Goal: Task Accomplishment & Management: Use online tool/utility

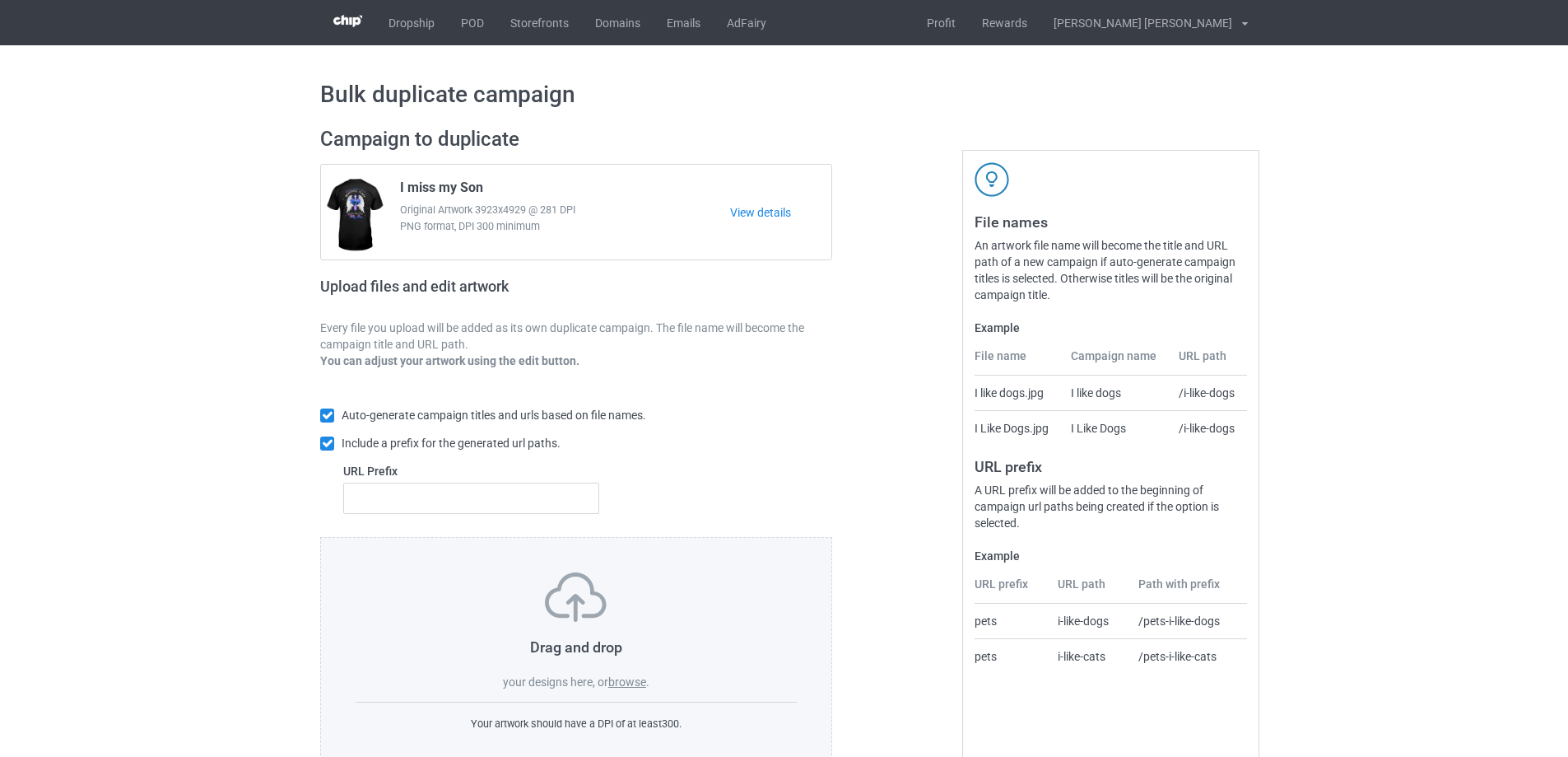
click at [623, 684] on label "browse" at bounding box center [627, 682] width 38 height 14
click at [0, 0] on input "browse" at bounding box center [0, 0] width 0 height 0
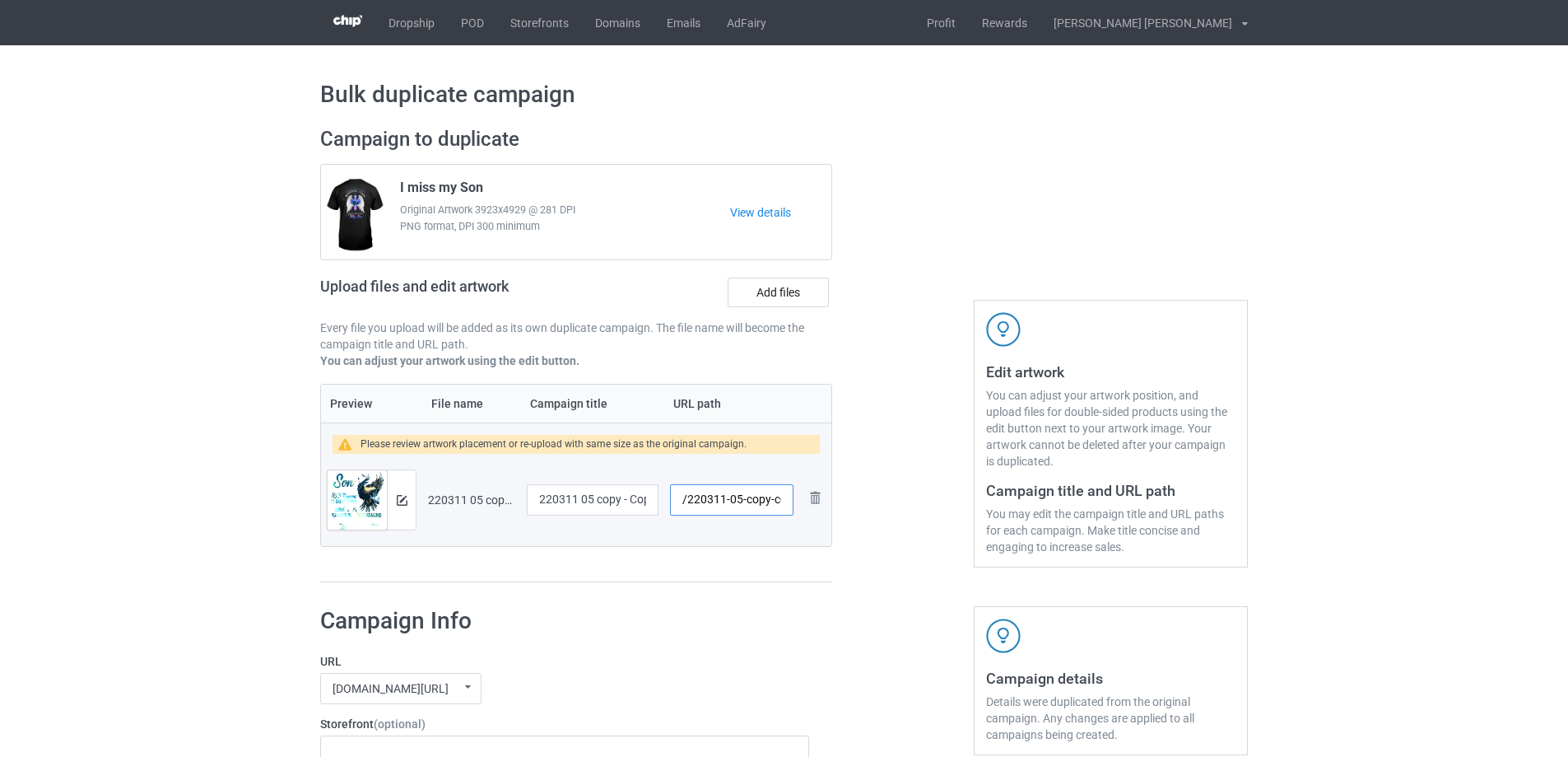
scroll to position [0, 16]
drag, startPoint x: 741, startPoint y: 500, endPoint x: 778, endPoint y: 499, distance: 37.0
click at [778, 499] on input "/220311-05-copy-copy" at bounding box center [732, 499] width 123 height 31
click at [773, 499] on input "/220311-05y" at bounding box center [732, 499] width 123 height 31
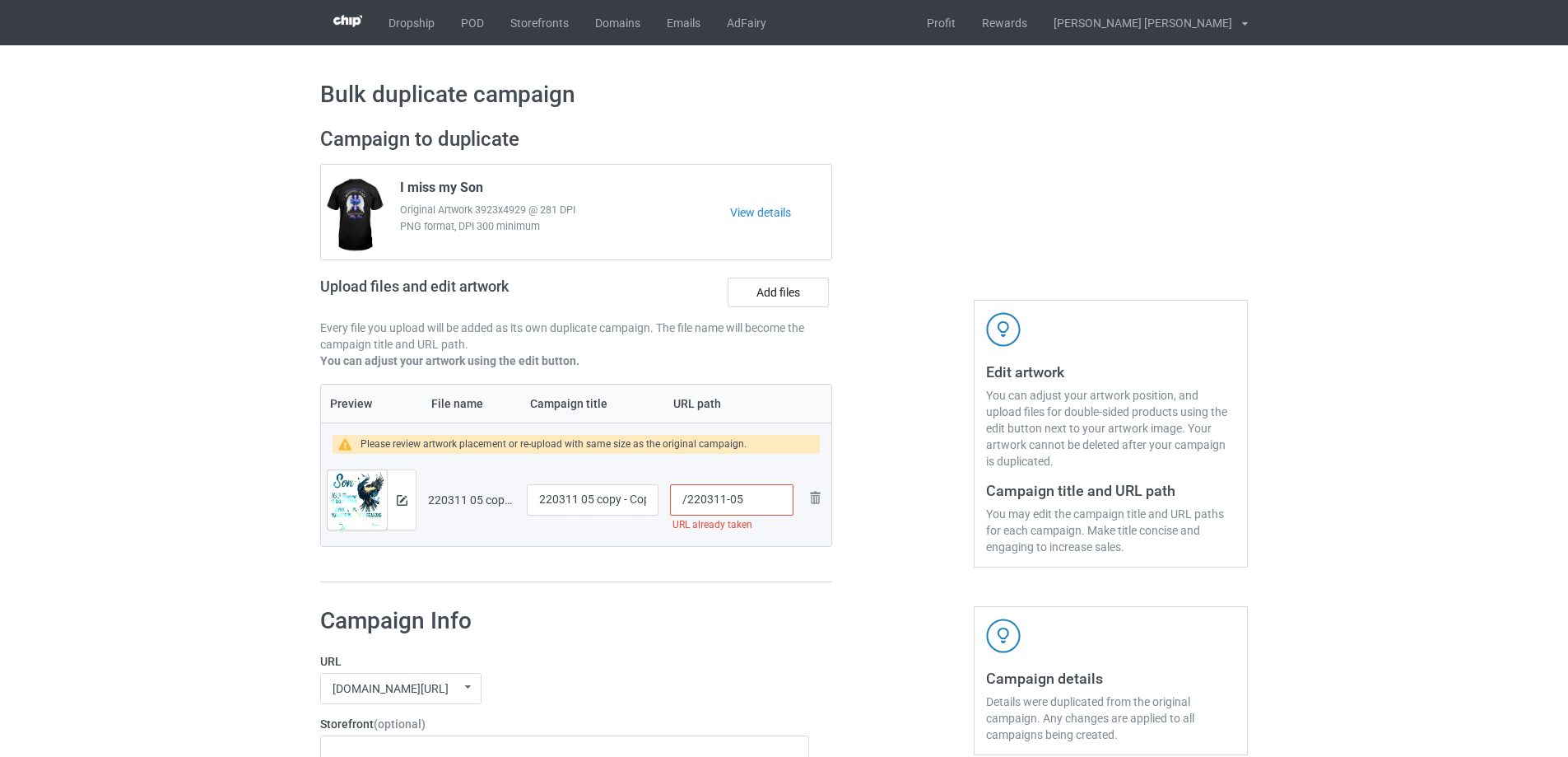
type input "/220311-05"
click at [599, 499] on input "220311 05 copy - Copy" at bounding box center [593, 499] width 132 height 31
type input "To my Son"
click at [736, 499] on input "/220311-05" at bounding box center [732, 499] width 123 height 31
type input "/220311-5"
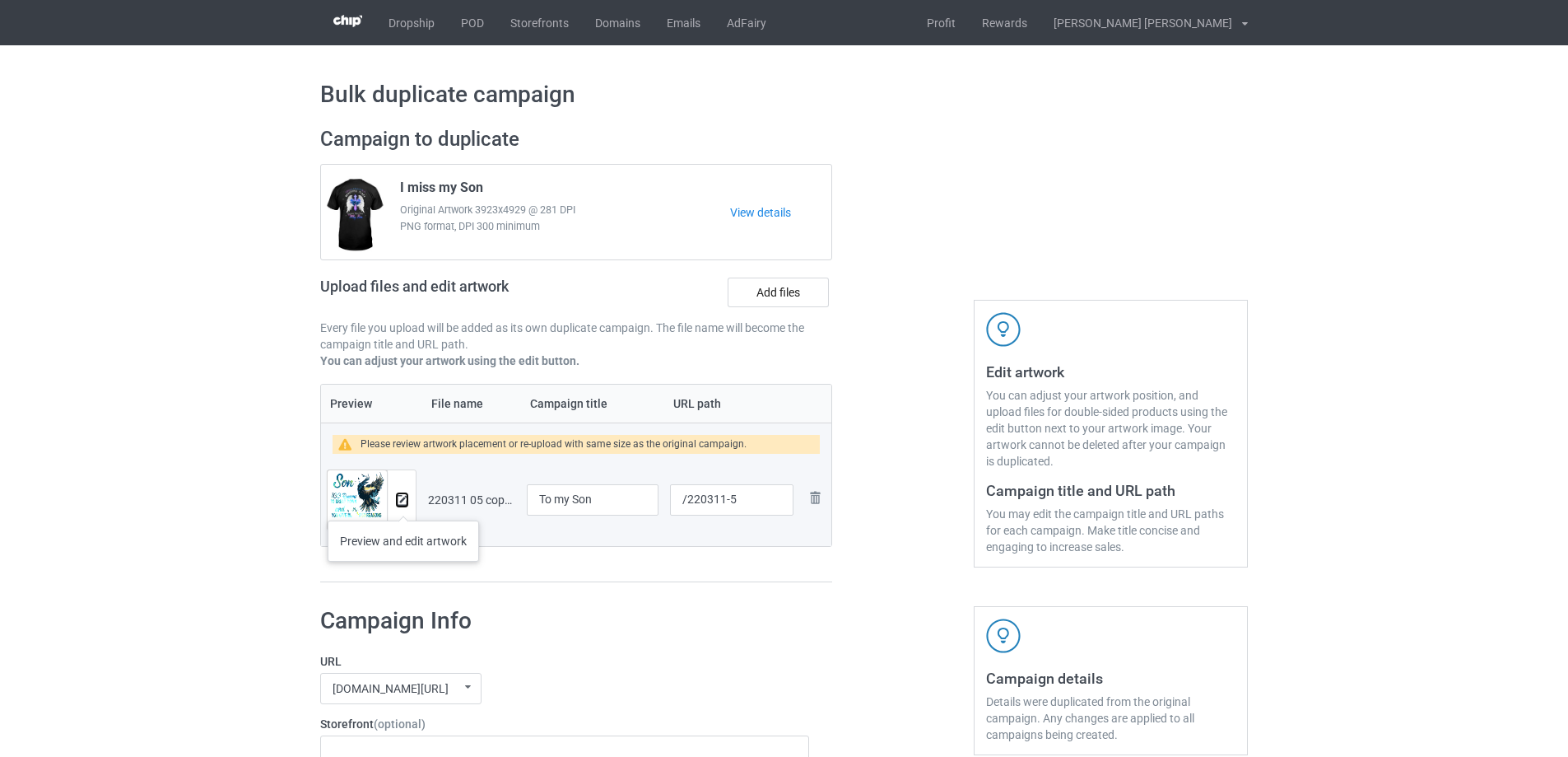
click at [403, 504] on img at bounding box center [401, 499] width 11 height 11
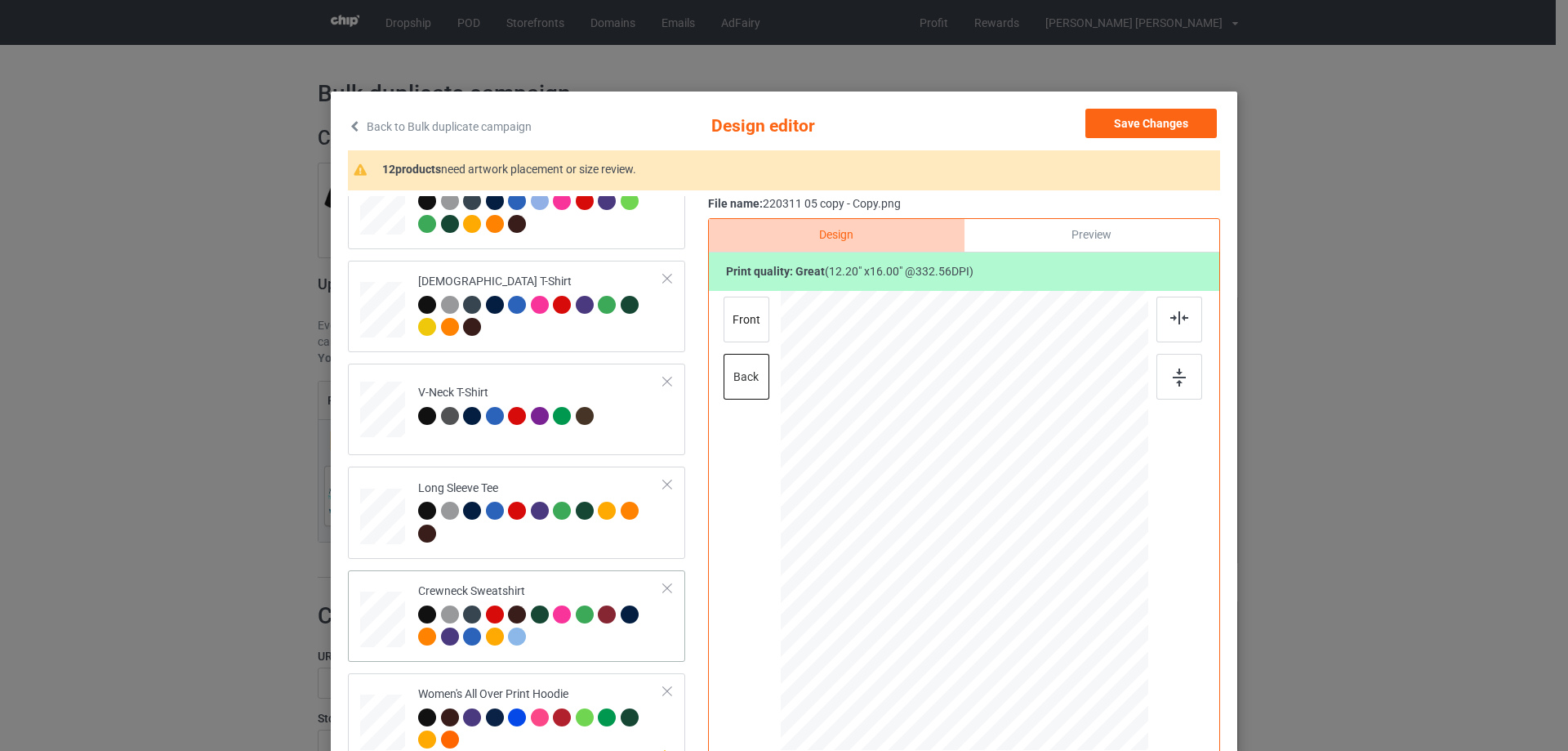
scroll to position [490, 0]
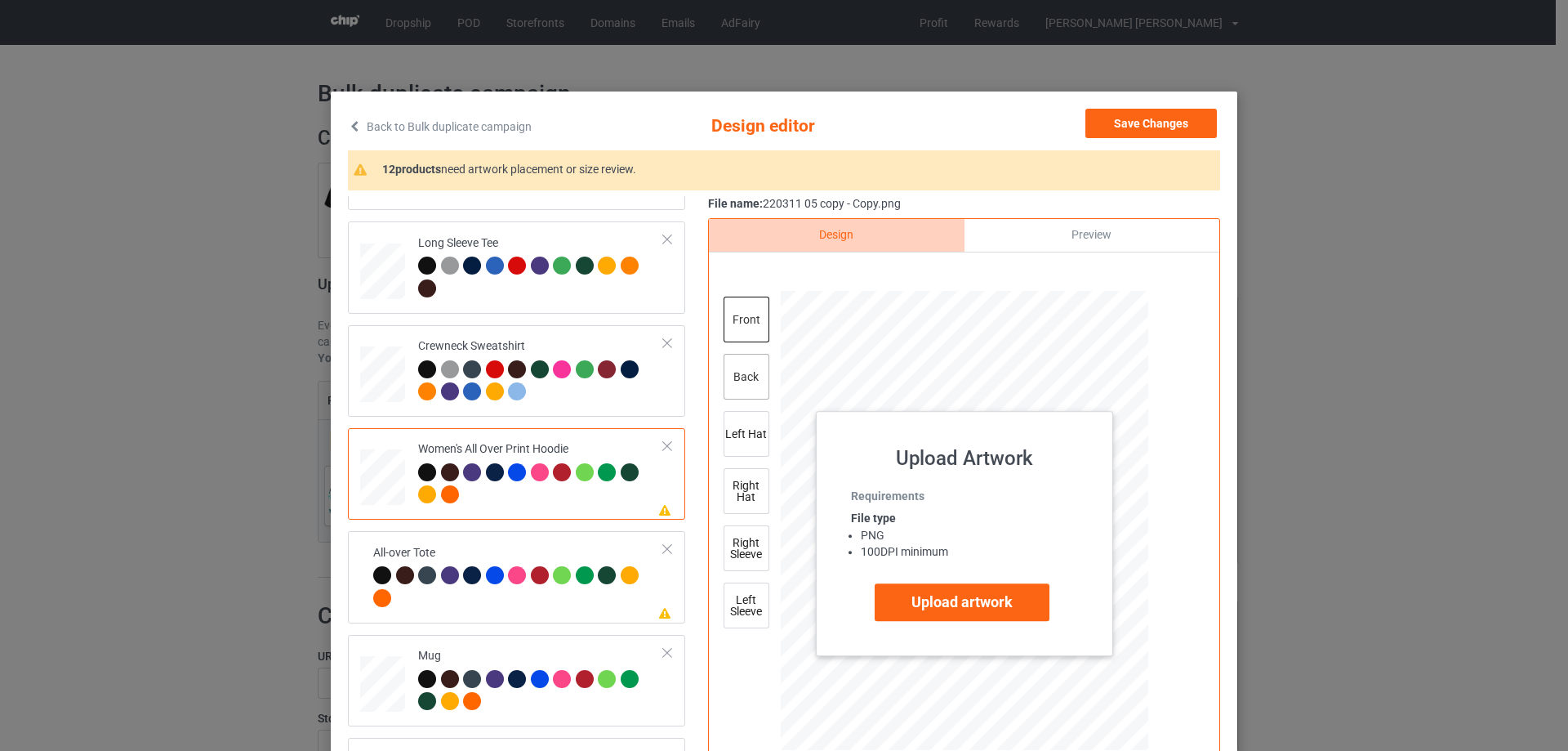
click at [749, 390] on div "back" at bounding box center [746, 376] width 45 height 45
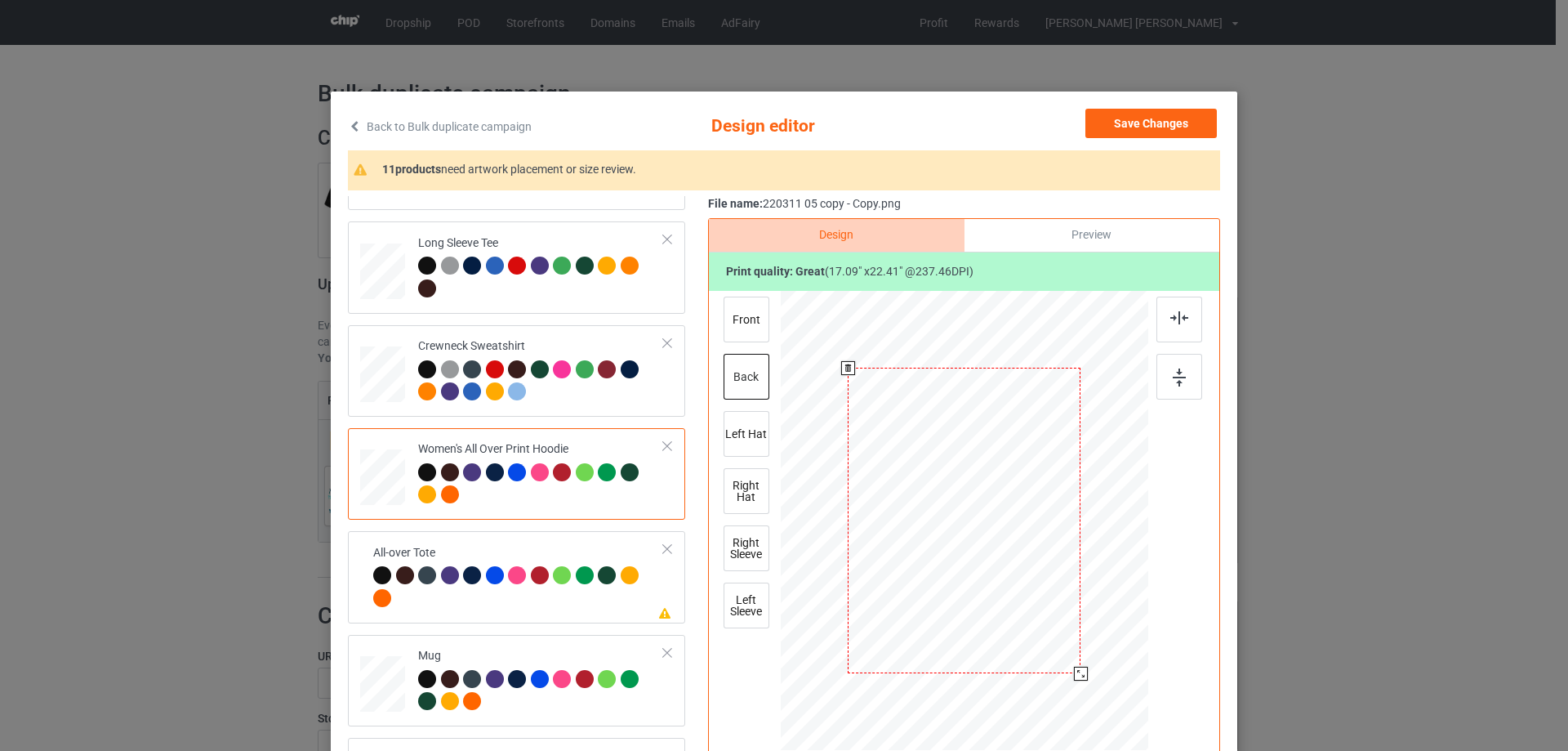
drag, startPoint x: 1068, startPoint y: 669, endPoint x: 1073, endPoint y: 679, distance: 11.2
click at [1074, 679] on div at bounding box center [1080, 673] width 13 height 13
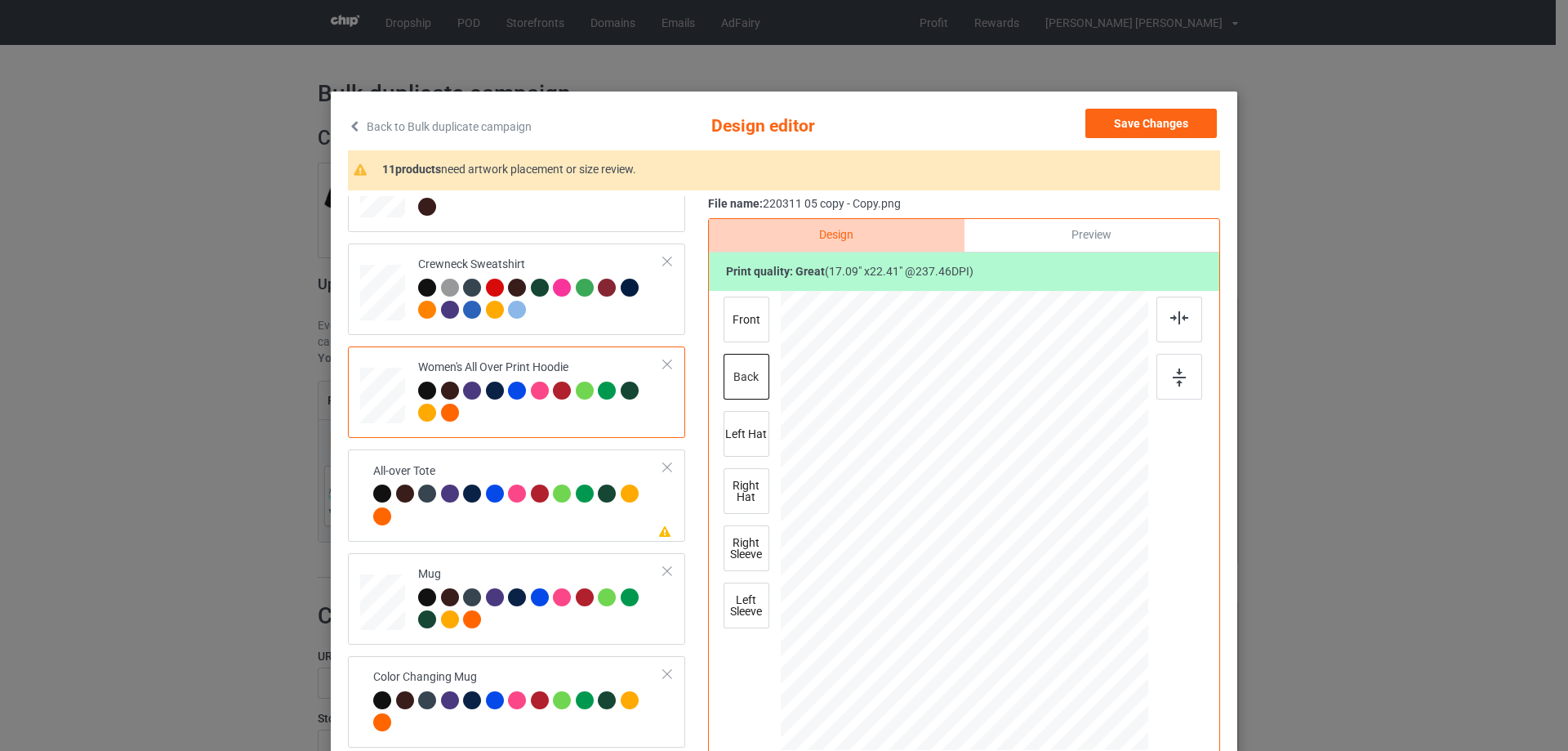
scroll to position [654, 0]
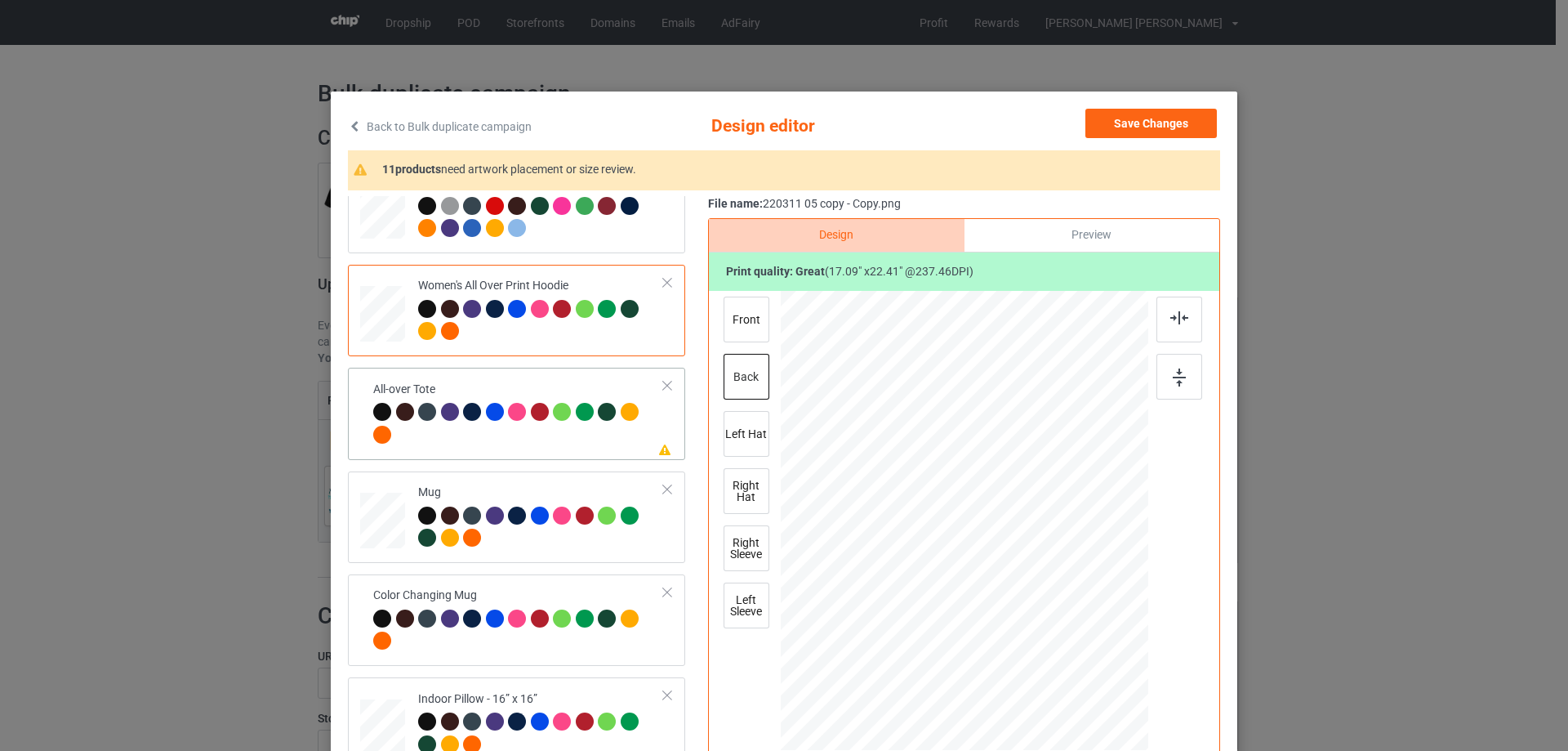
click at [364, 403] on td "Please review artwork placement All-over Tote" at bounding box center [518, 413] width 308 height 78
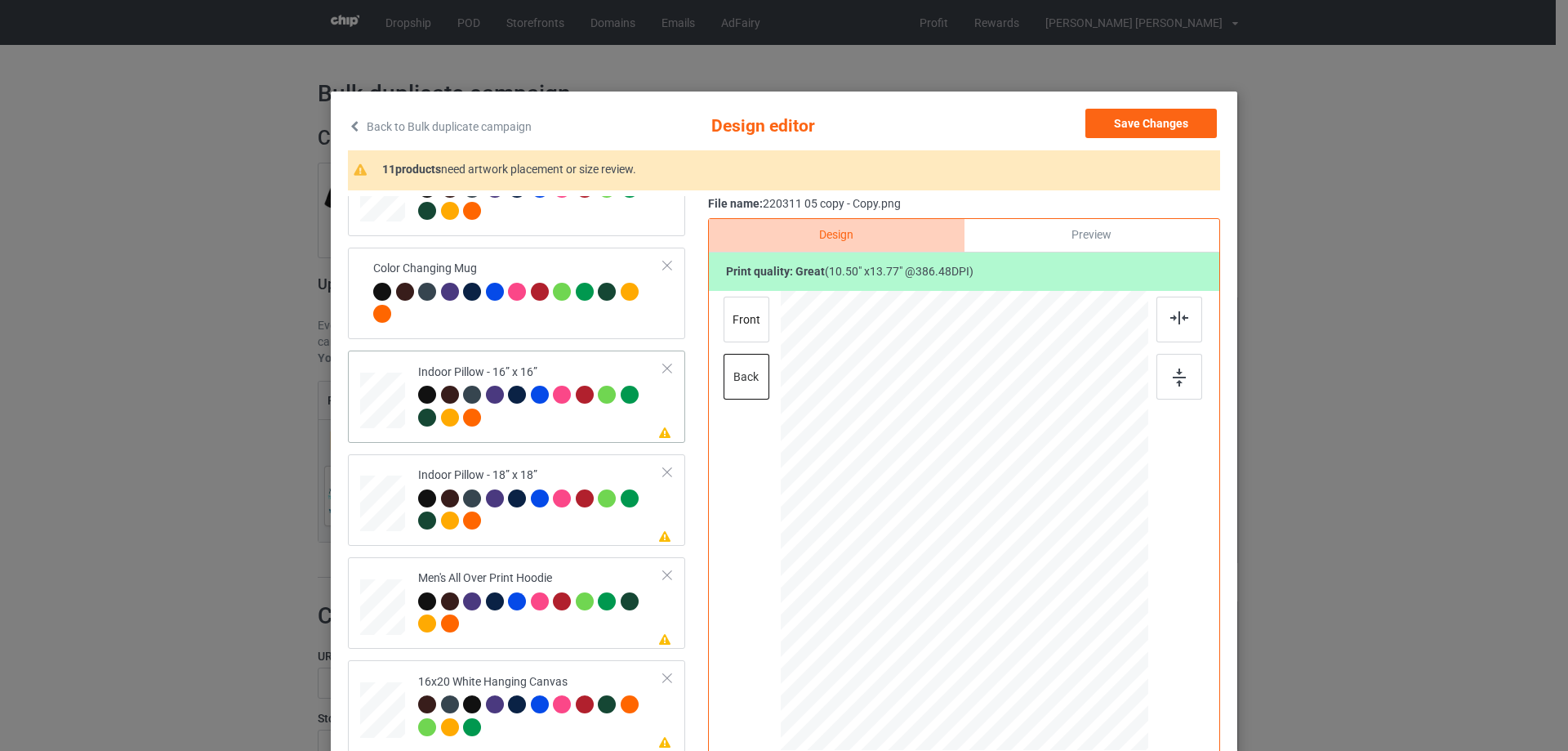
drag, startPoint x: 1066, startPoint y: 667, endPoint x: 1062, endPoint y: 648, distance: 19.4
click at [1062, 648] on div at bounding box center [1063, 652] width 13 height 13
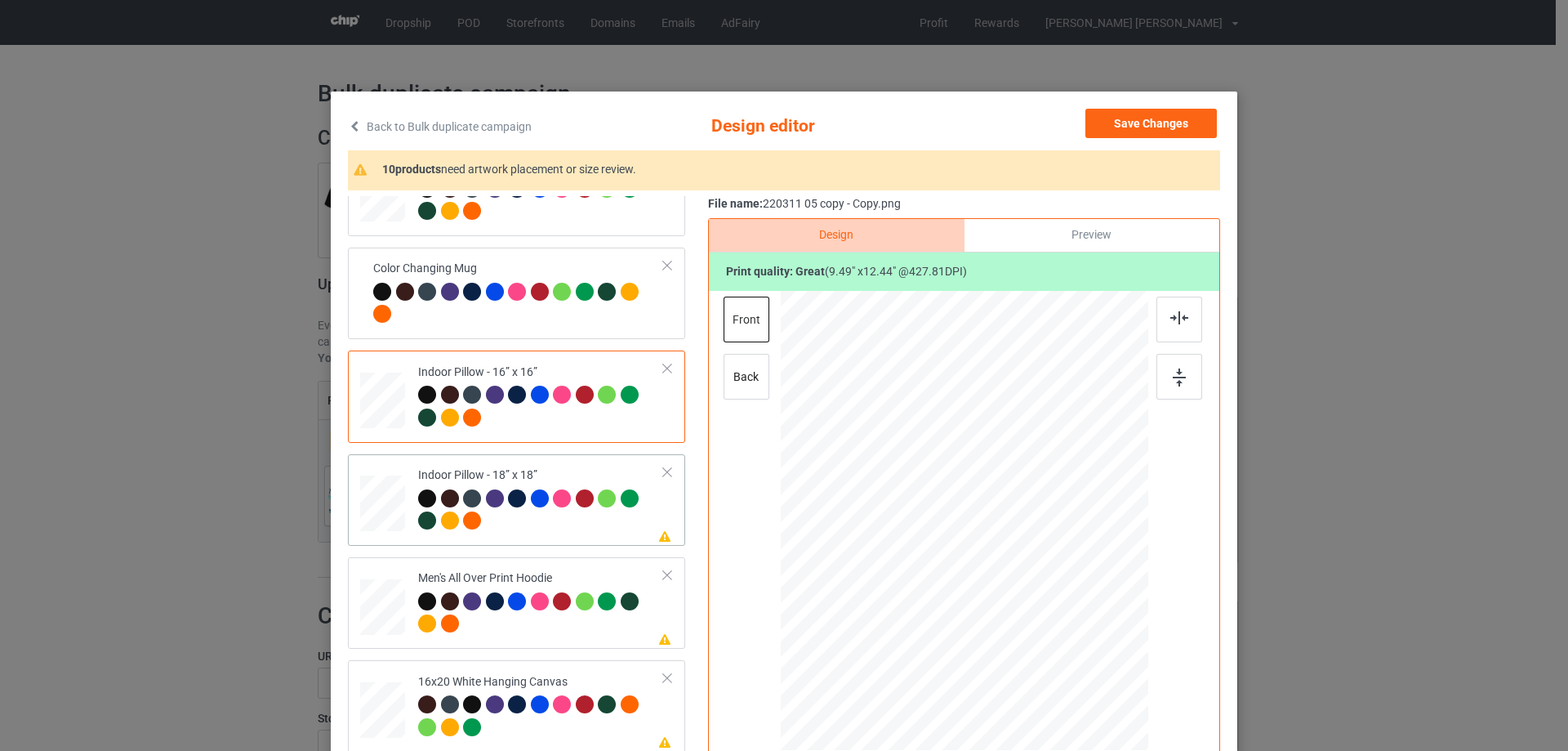
scroll to position [1062, 0]
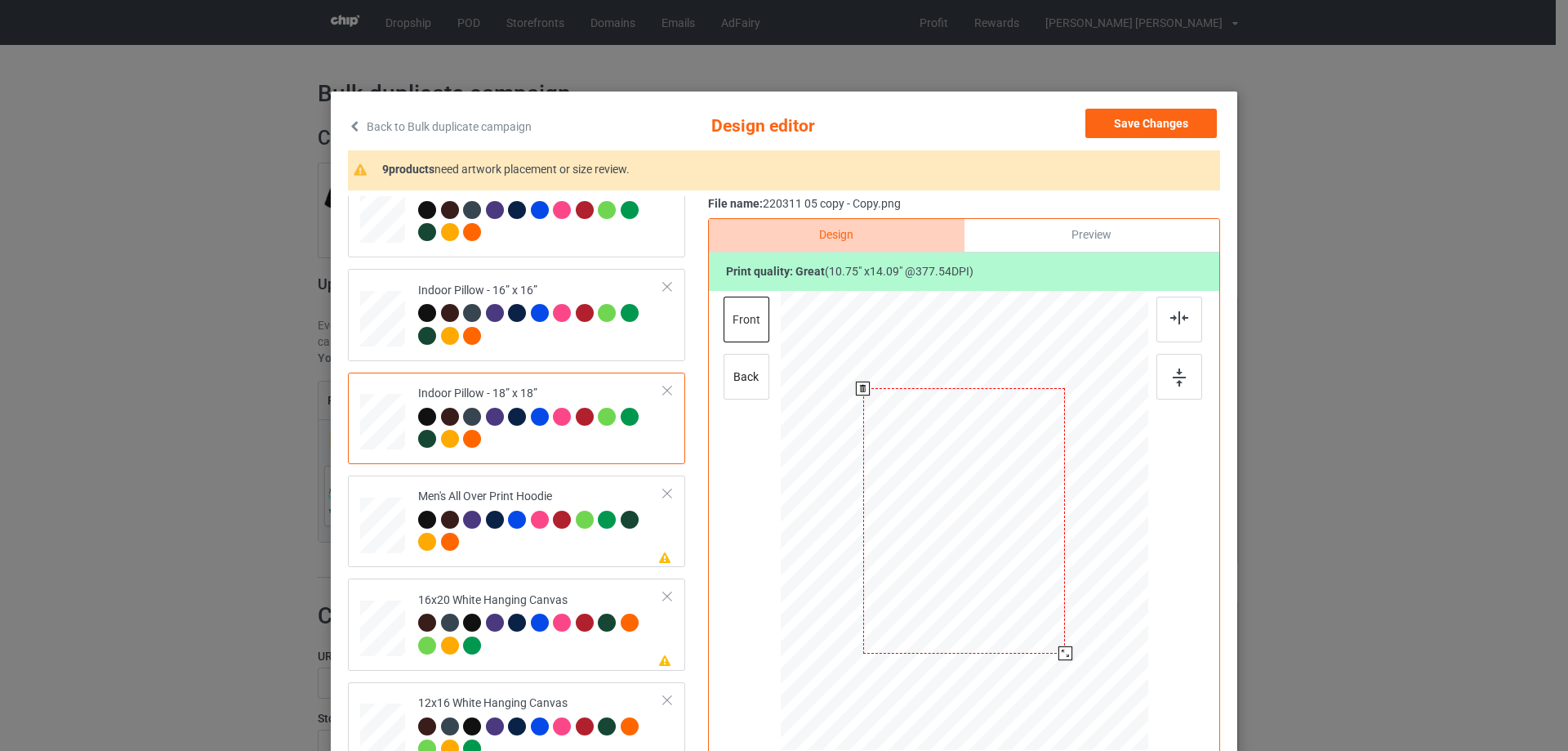
drag, startPoint x: 1066, startPoint y: 669, endPoint x: 1062, endPoint y: 654, distance: 15.5
click at [1062, 654] on div at bounding box center [1065, 653] width 13 height 13
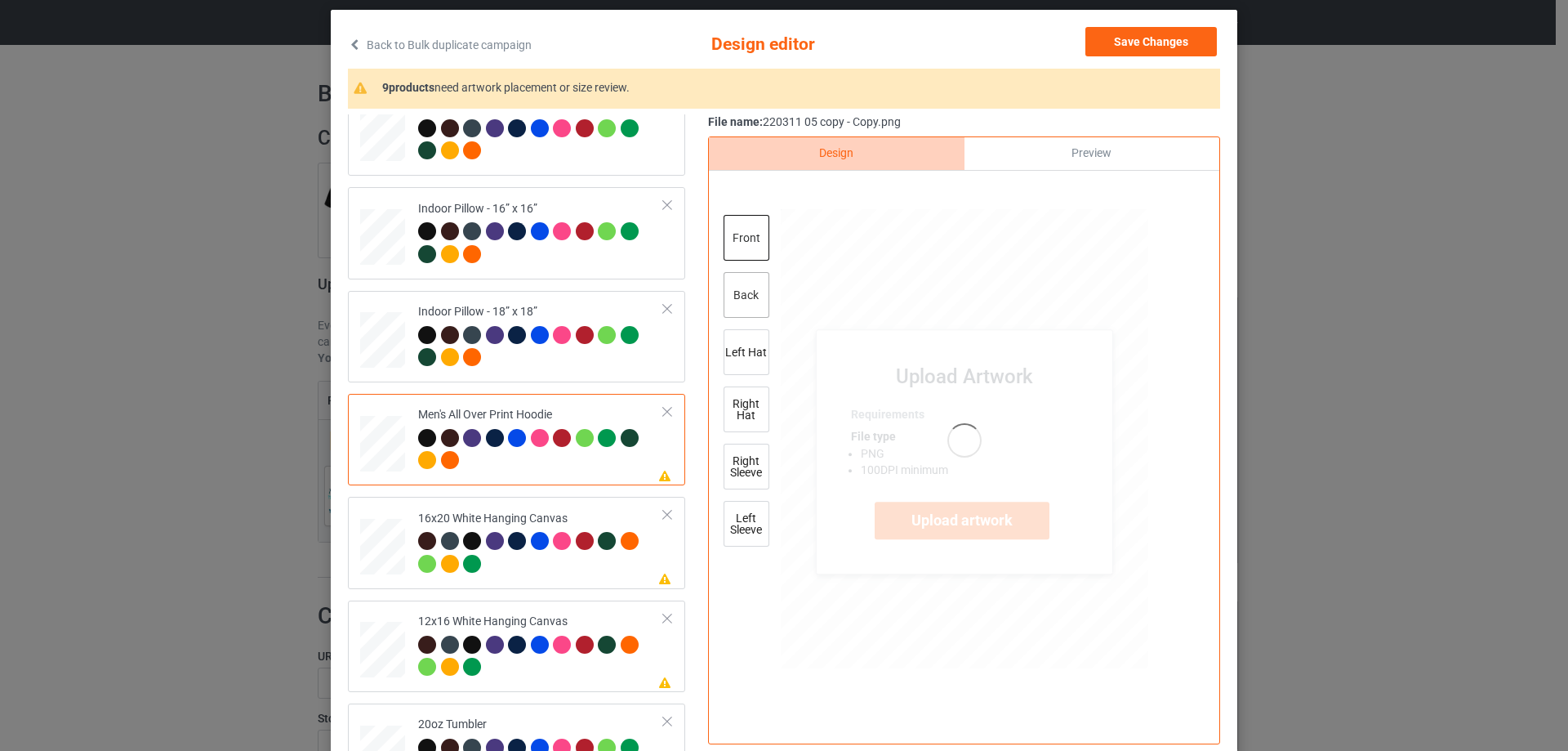
click at [734, 290] on div "back" at bounding box center [746, 294] width 45 height 45
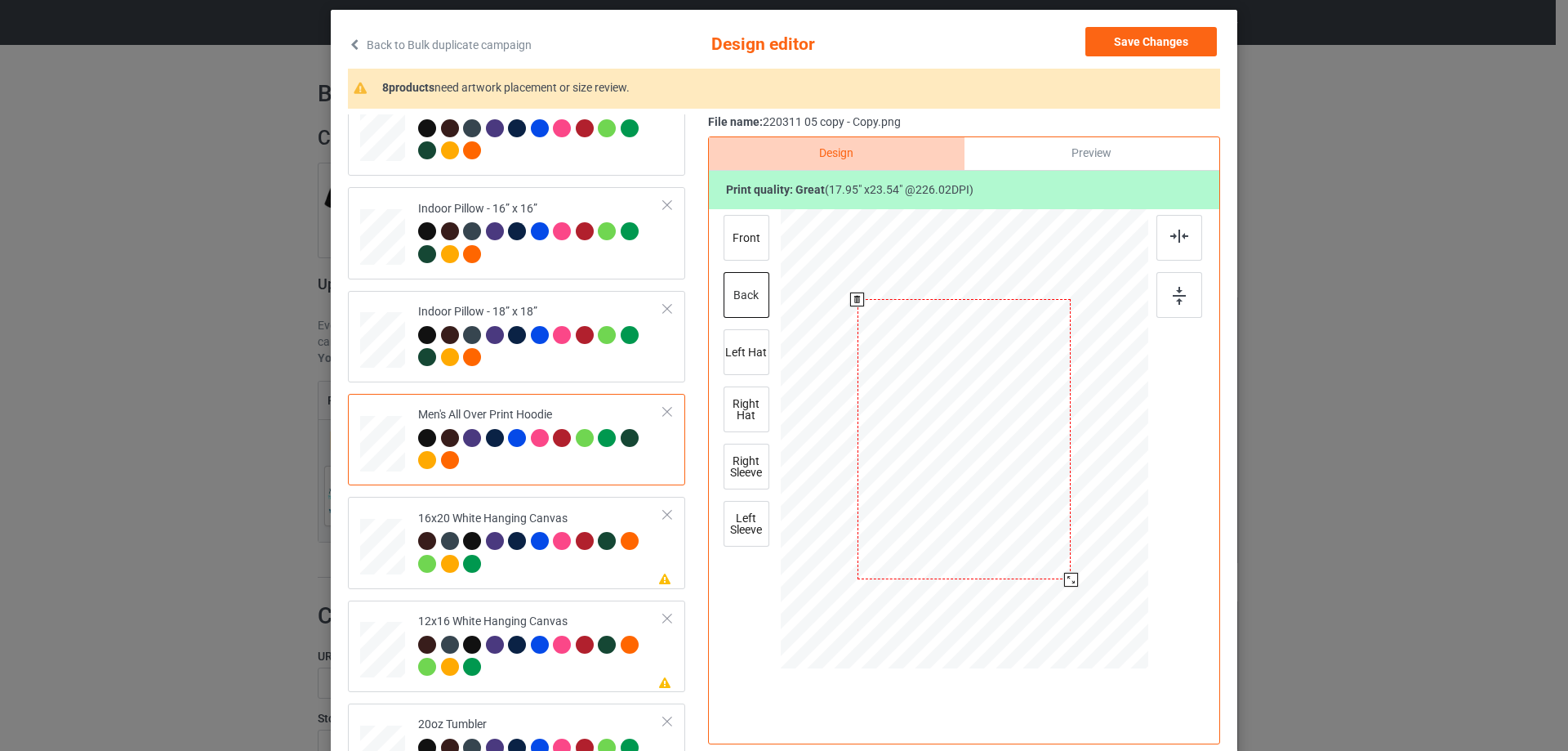
click at [1070, 578] on div at bounding box center [1071, 579] width 13 height 13
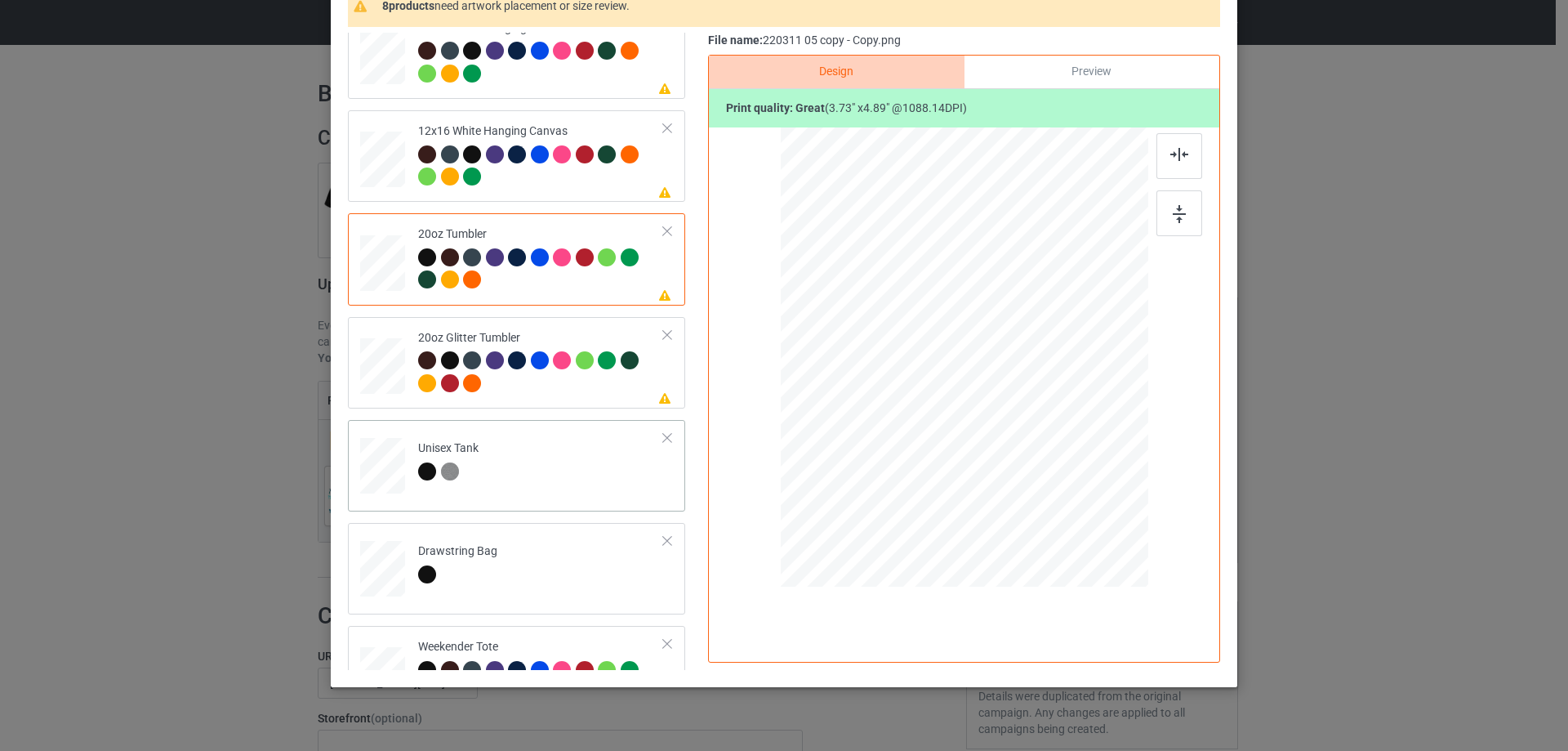
scroll to position [1715, 0]
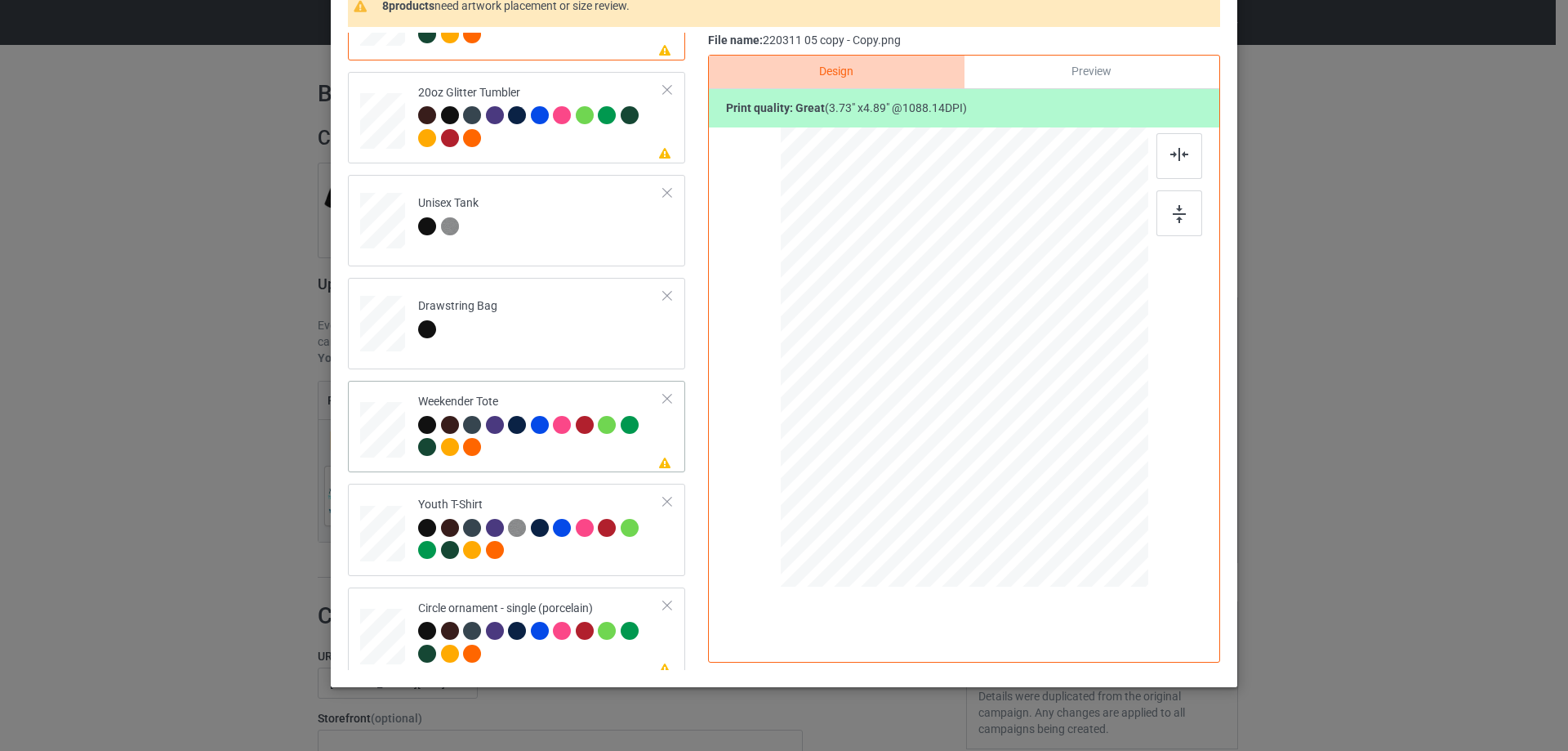
drag, startPoint x: 1067, startPoint y: 502, endPoint x: 1046, endPoint y: 423, distance: 81.7
click at [1046, 423] on div at bounding box center [964, 358] width 366 height 237
drag, startPoint x: 982, startPoint y: 408, endPoint x: 982, endPoint y: 399, distance: 9.0
click at [982, 399] on div at bounding box center [963, 348] width 132 height 174
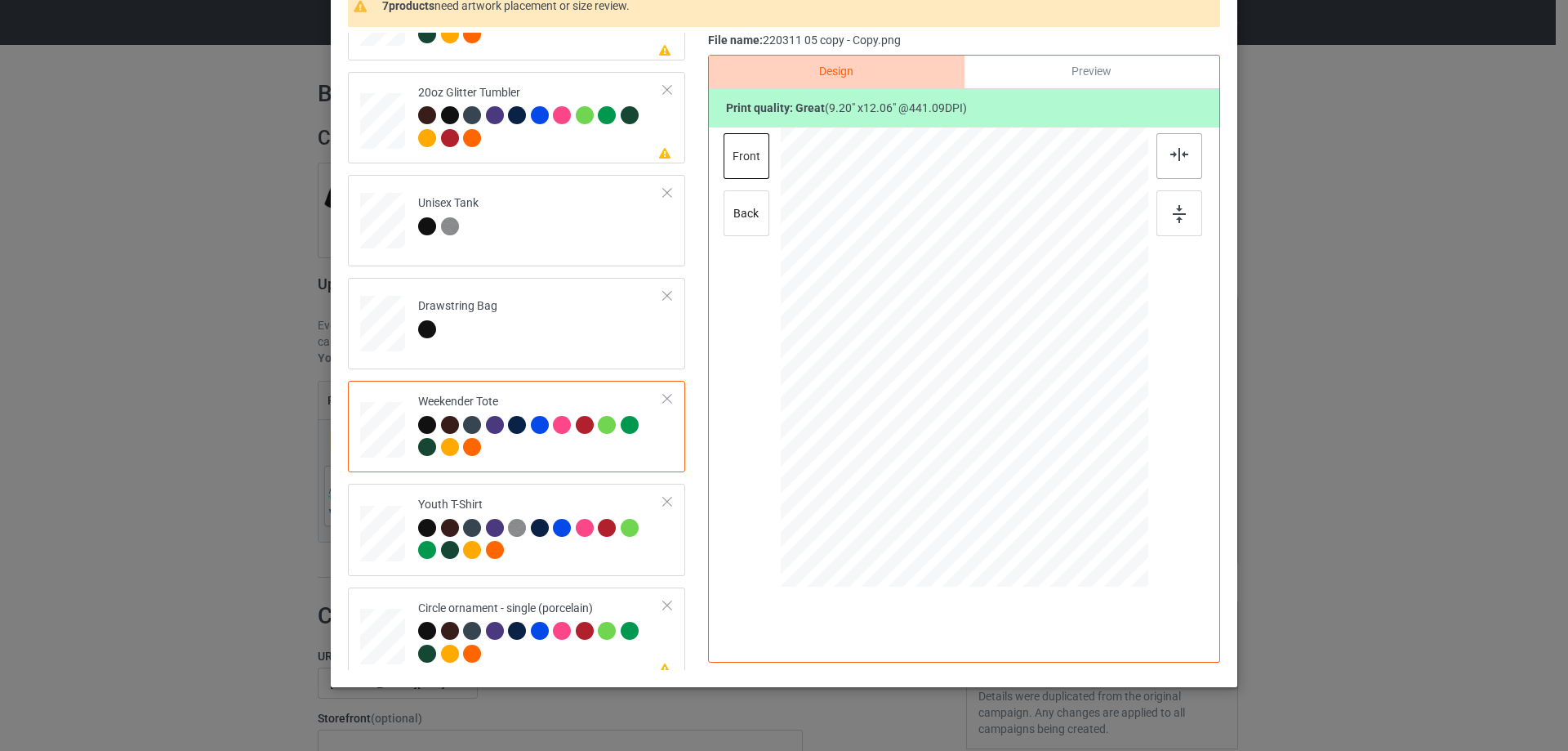
click at [1172, 161] on img at bounding box center [1179, 154] width 18 height 13
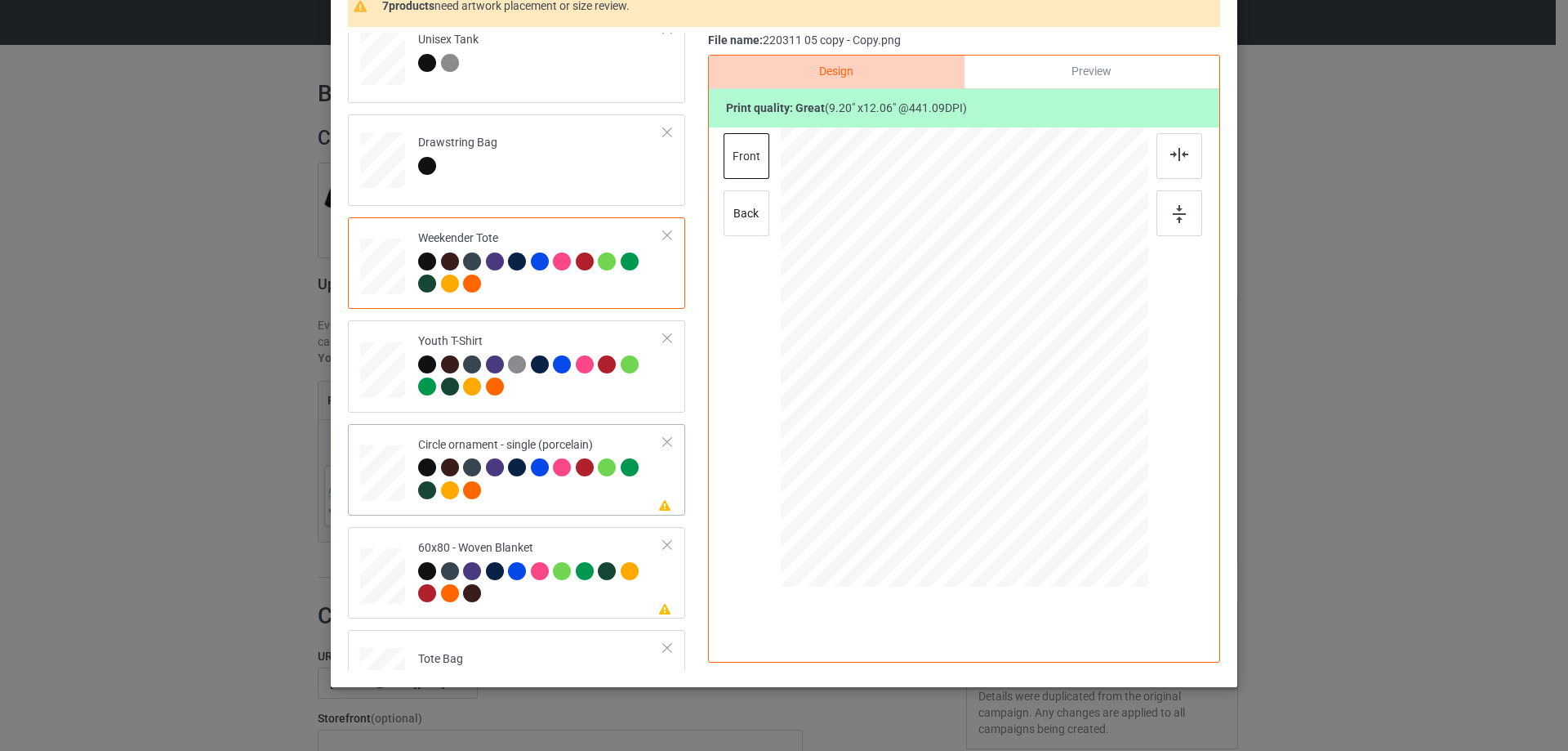
drag, startPoint x: 1068, startPoint y: 526, endPoint x: 1065, endPoint y: 513, distance: 13.3
click at [1065, 513] on div at bounding box center [1067, 518] width 13 height 13
drag, startPoint x: 999, startPoint y: 466, endPoint x: 999, endPoint y: 457, distance: 9.0
click at [999, 457] on div at bounding box center [964, 373] width 205 height 269
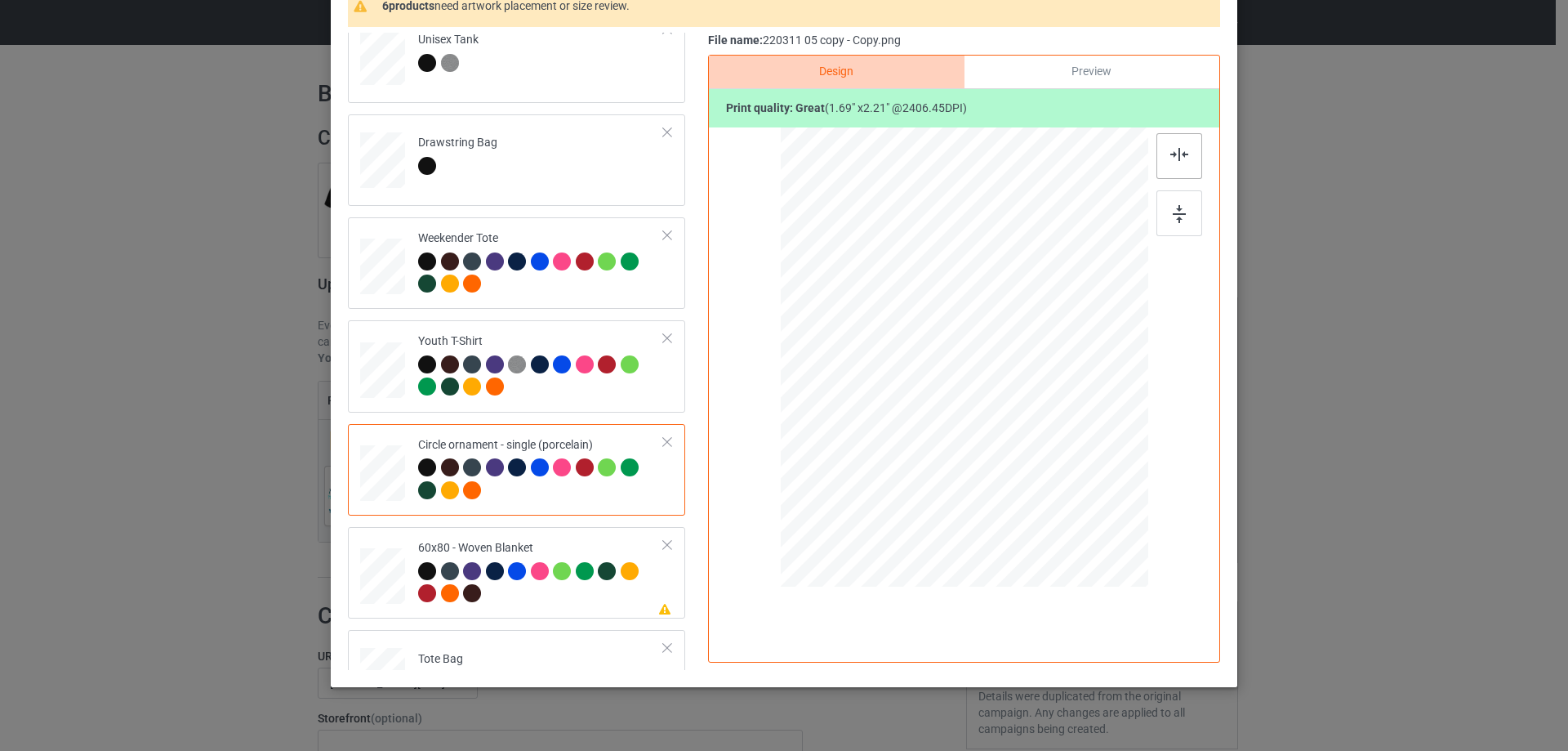
click at [1170, 154] on img at bounding box center [1179, 154] width 18 height 13
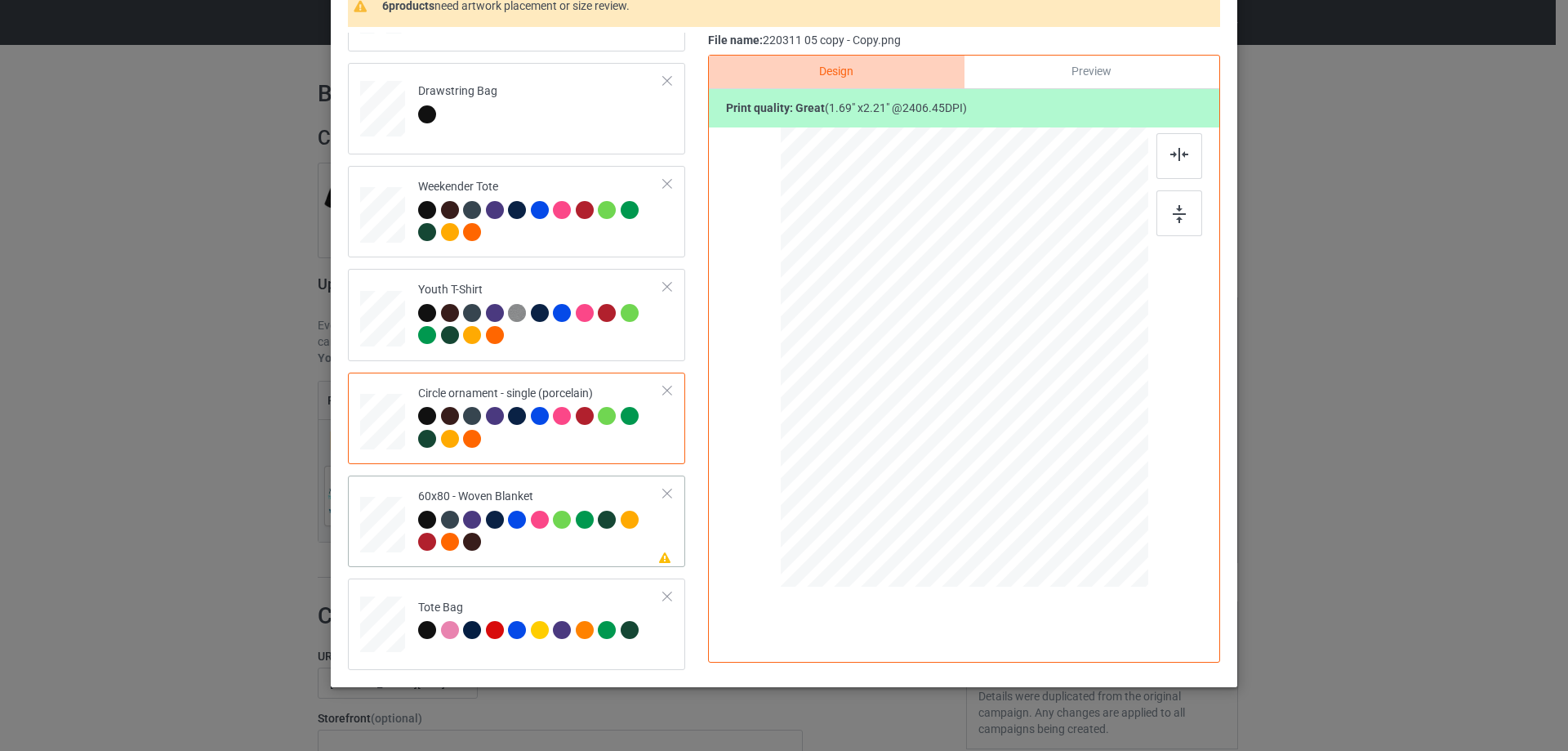
scroll to position [192, 0]
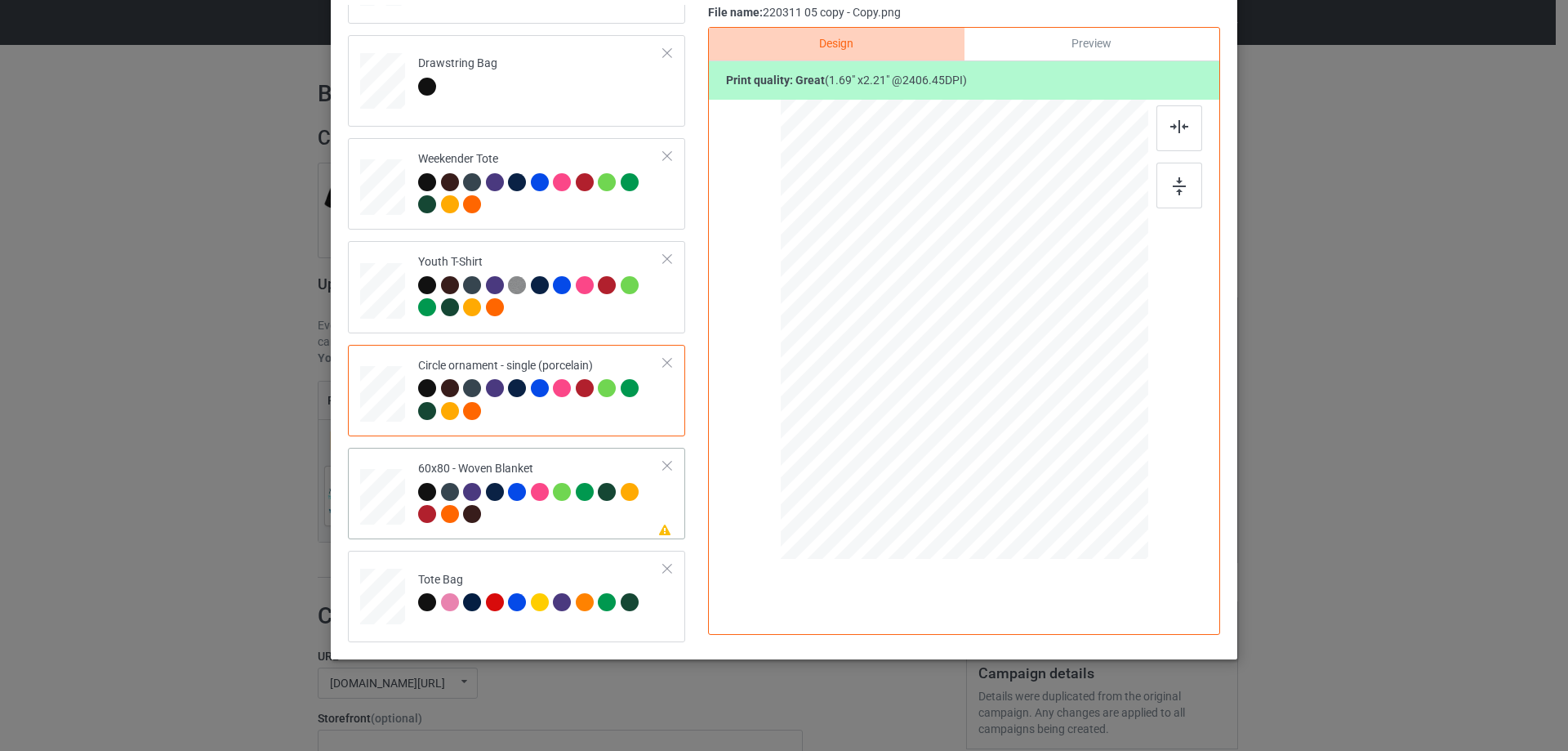
drag, startPoint x: 364, startPoint y: 515, endPoint x: 374, endPoint y: 509, distance: 11.7
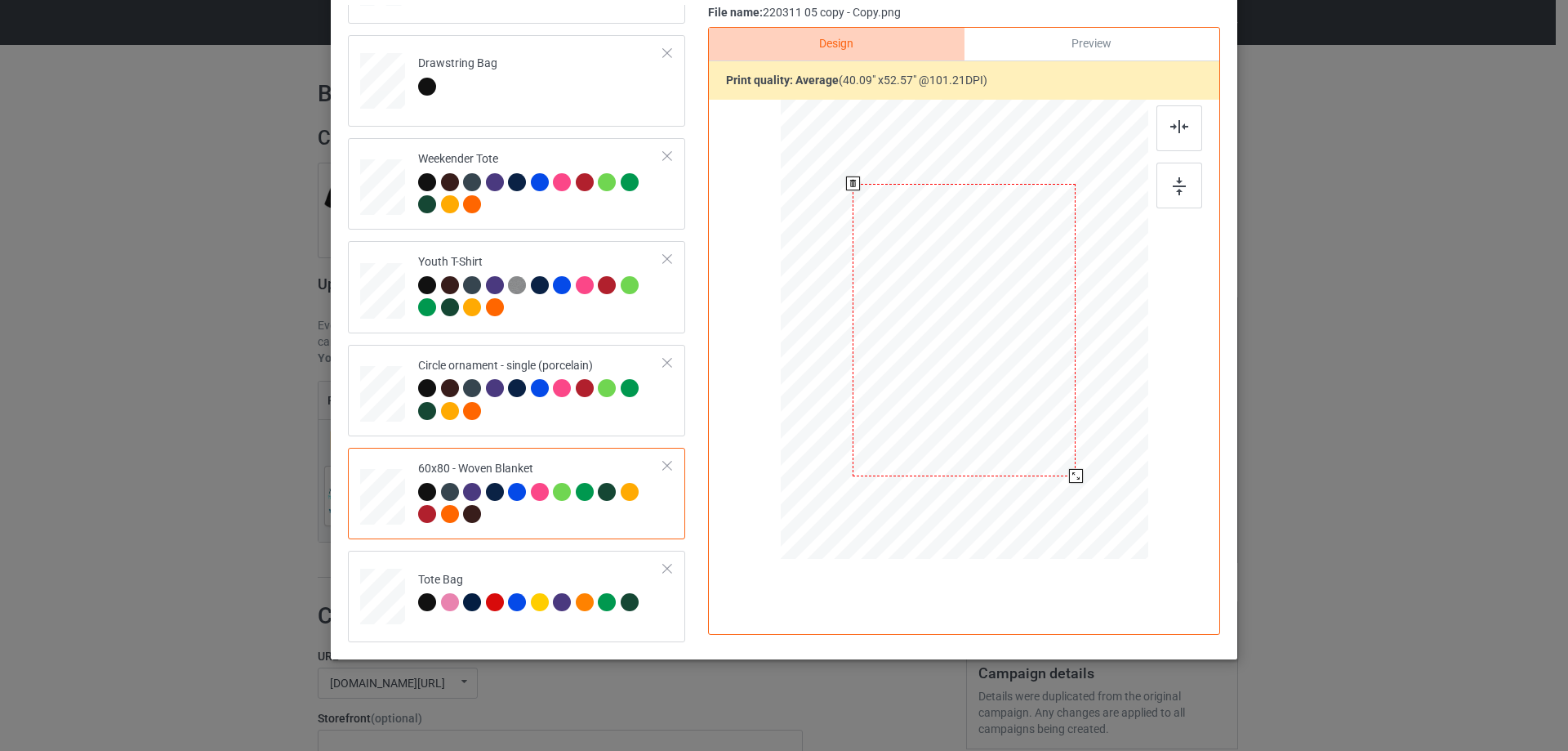
drag, startPoint x: 1063, startPoint y: 468, endPoint x: 1068, endPoint y: 479, distance: 12.1
click at [1069, 479] on div at bounding box center [1076, 475] width 13 height 13
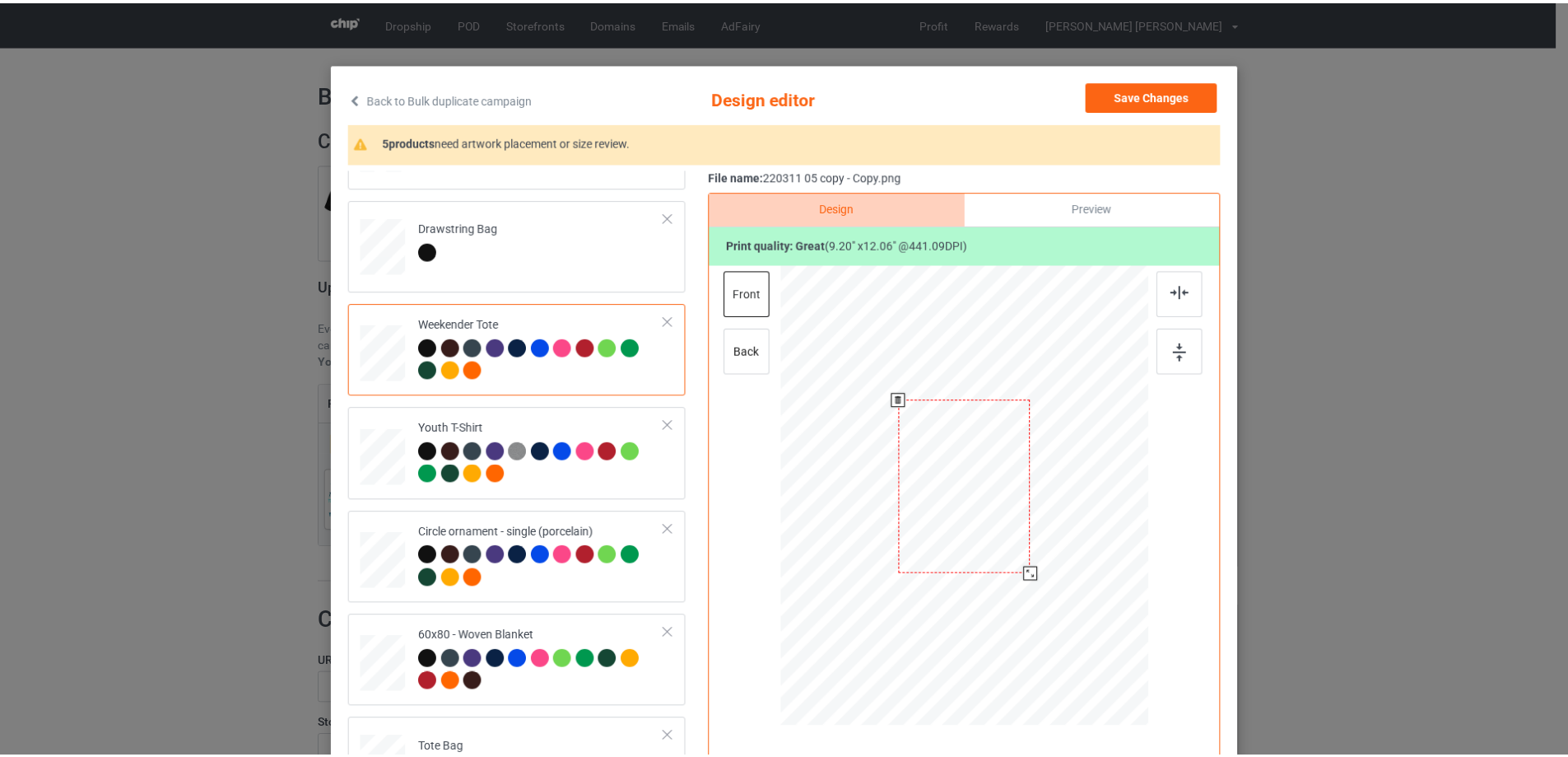
scroll to position [0, 0]
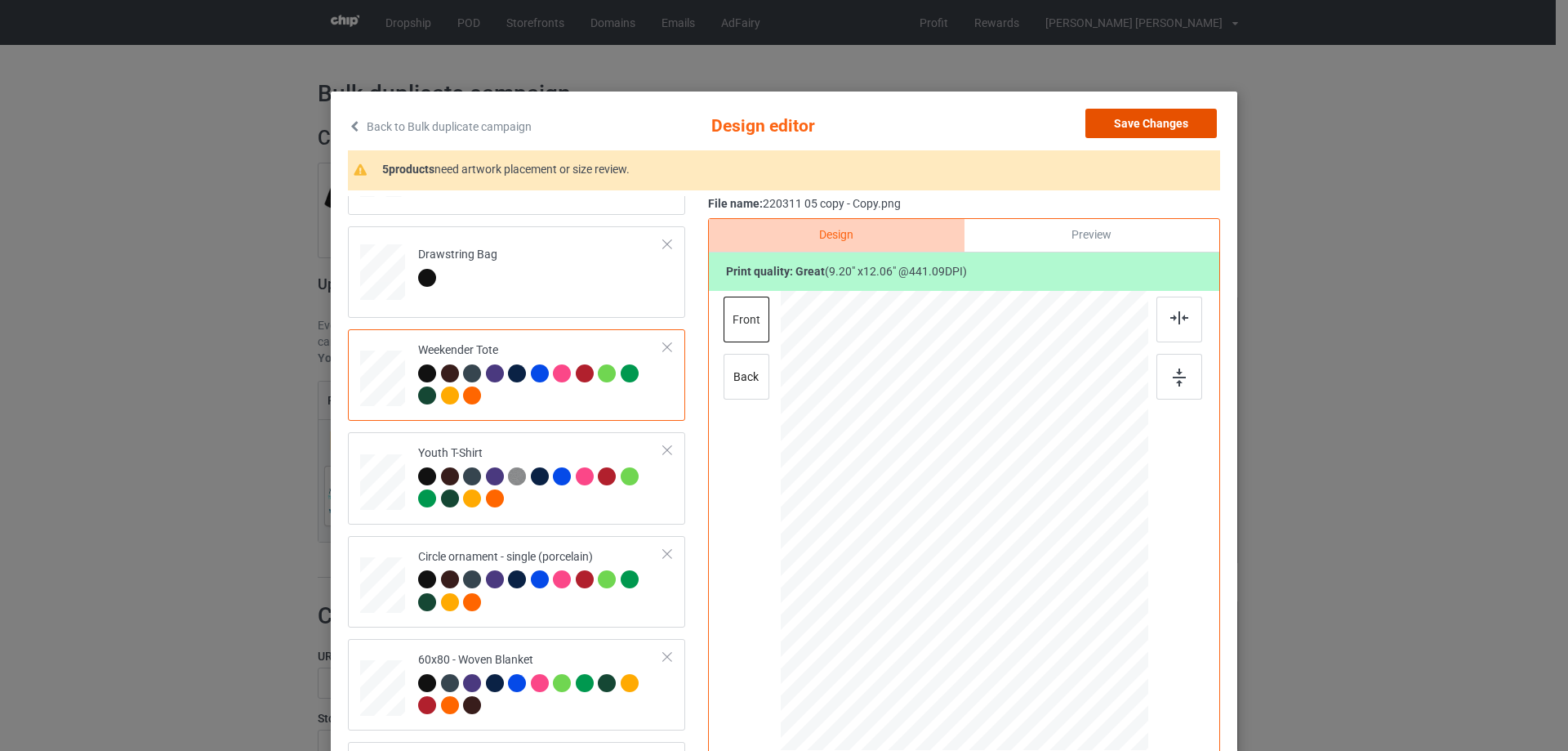
drag, startPoint x: 1148, startPoint y: 121, endPoint x: 1211, endPoint y: 120, distance: 63.0
click at [1148, 120] on button "Save Changes" at bounding box center [1151, 123] width 131 height 30
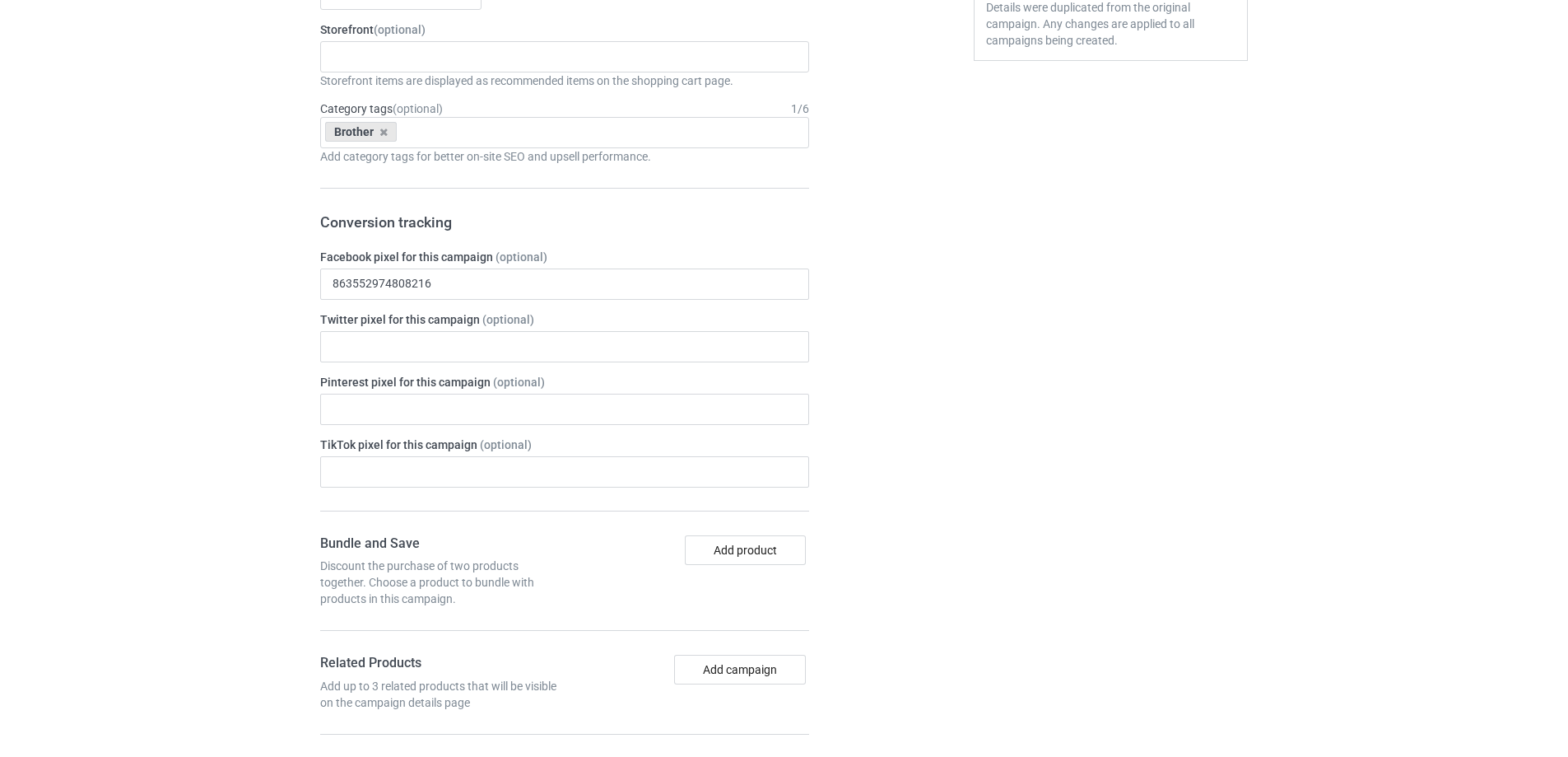
scroll to position [1372, 0]
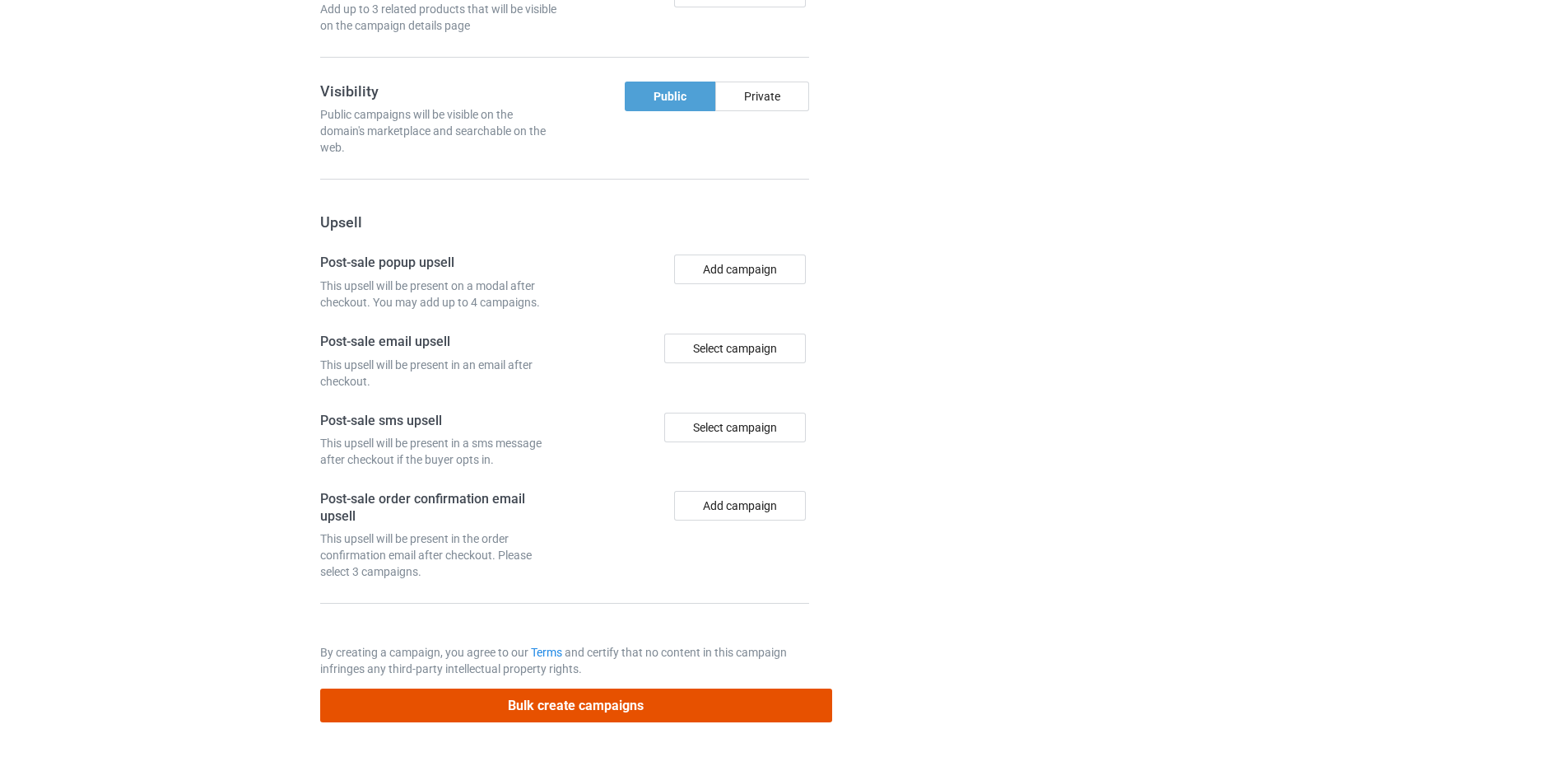
click at [600, 714] on button "Bulk create campaigns" at bounding box center [576, 705] width 512 height 34
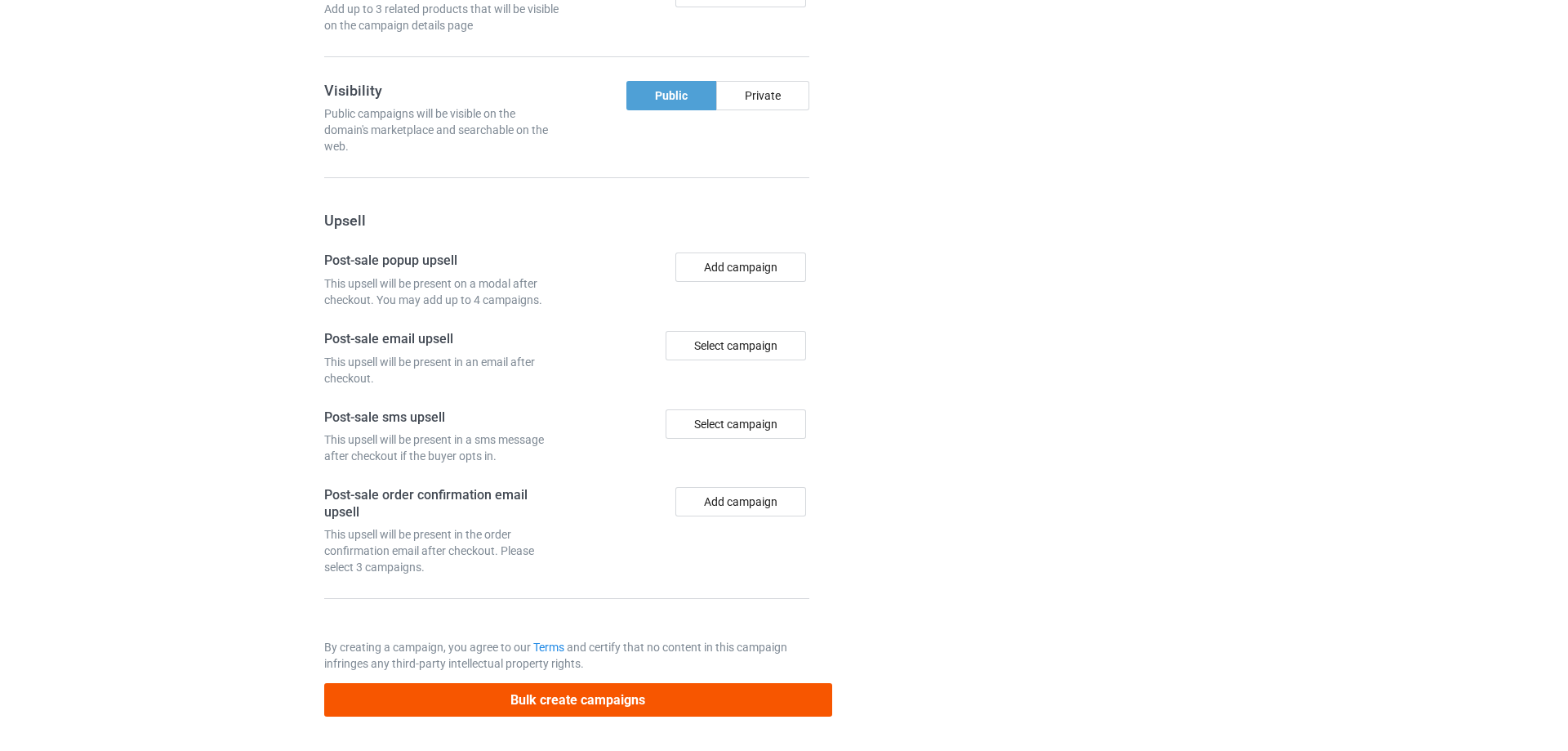
scroll to position [0, 0]
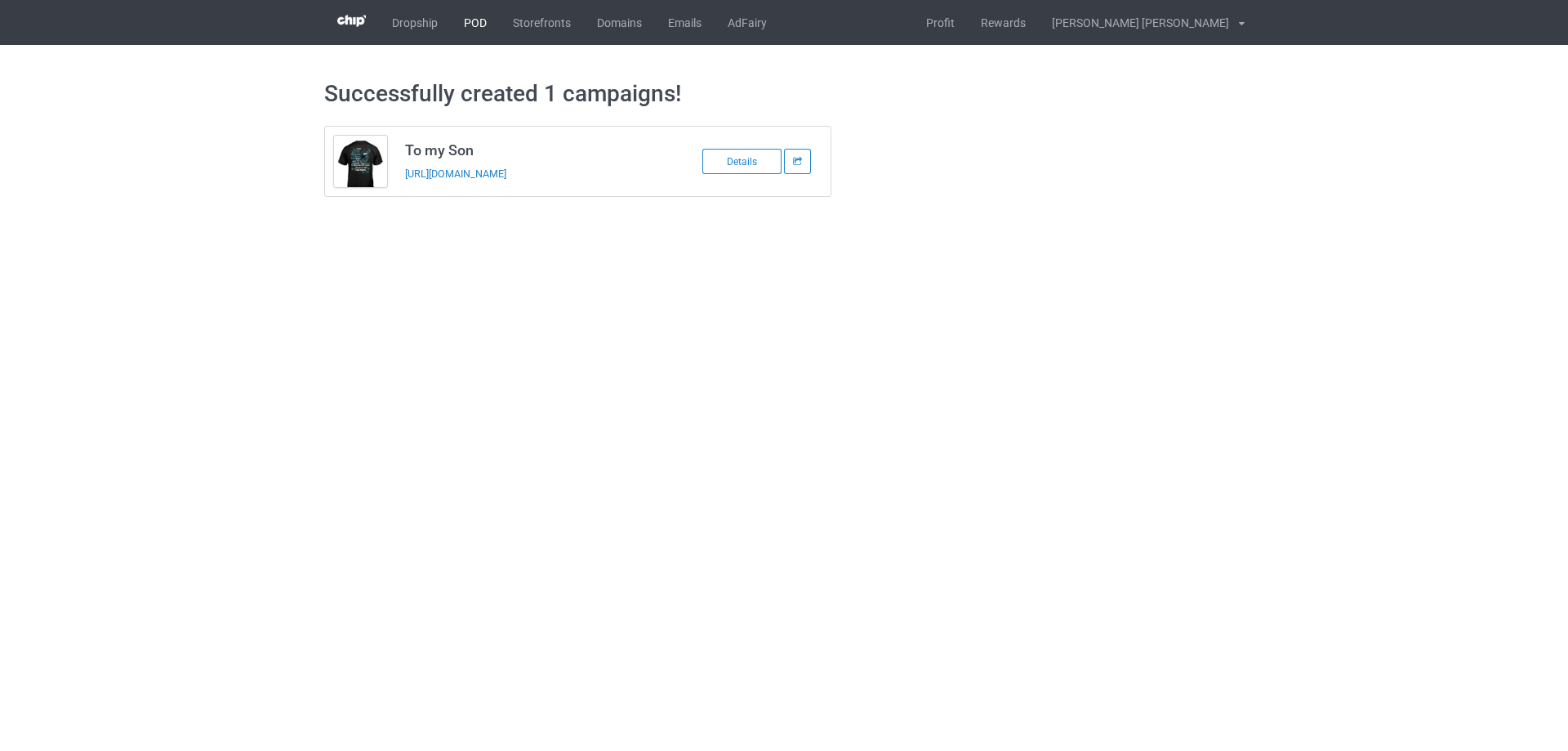
click at [468, 20] on link "POD" at bounding box center [475, 22] width 49 height 45
